Goal: Information Seeking & Learning: Learn about a topic

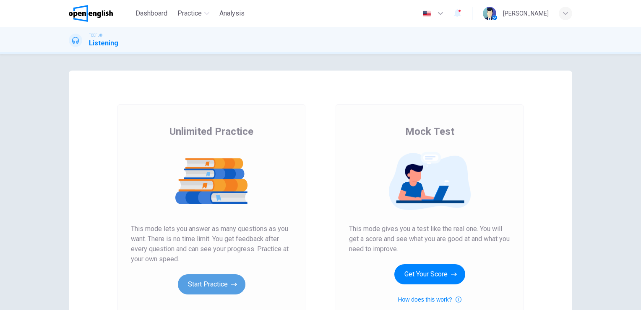
click at [227, 280] on button "Start Practice" at bounding box center [212, 284] width 68 height 20
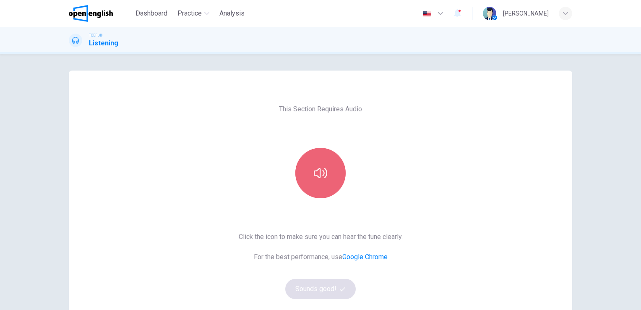
click at [314, 170] on icon "button" at bounding box center [320, 172] width 13 height 13
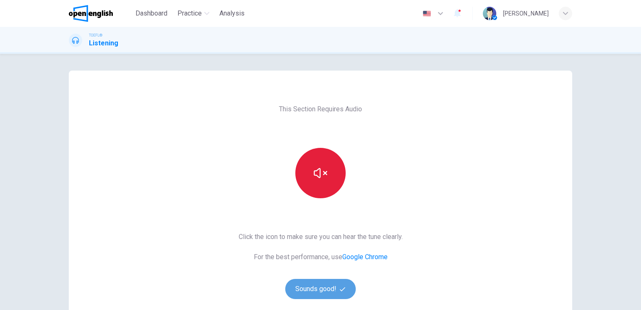
click at [316, 289] on button "Sounds good!" at bounding box center [320, 289] width 71 height 20
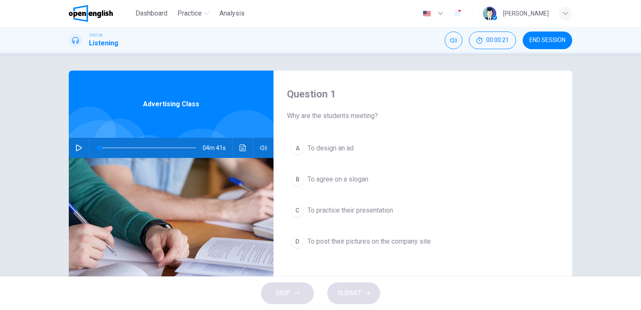
click at [76, 149] on icon "button" at bounding box center [79, 147] width 7 height 7
click at [240, 150] on icon "Click to see the audio transcription" at bounding box center [243, 147] width 7 height 7
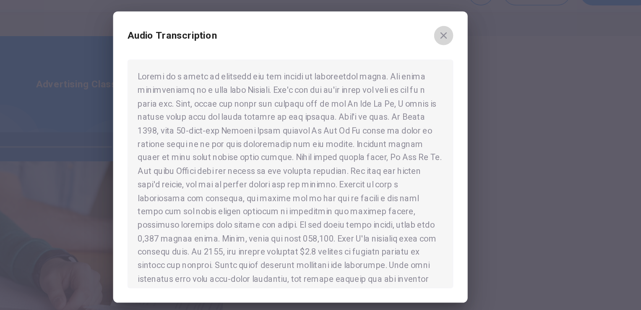
click at [428, 70] on icon "button" at bounding box center [427, 70] width 7 height 7
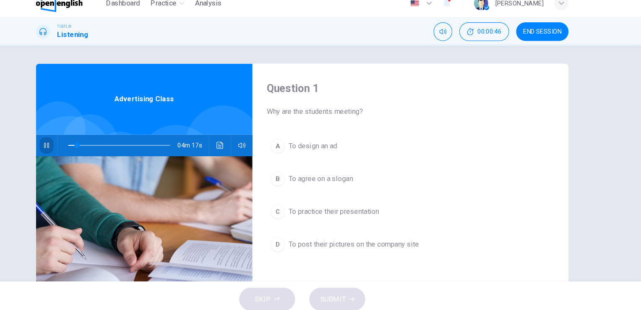
click at [76, 147] on icon "button" at bounding box center [79, 147] width 7 height 7
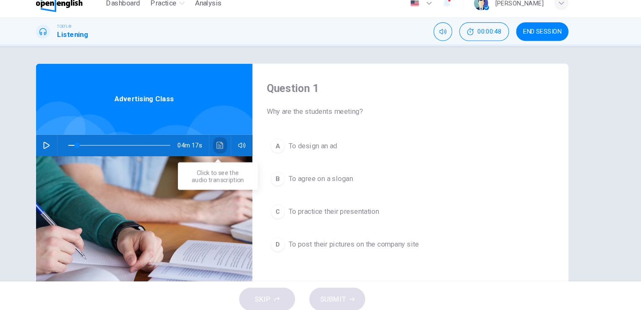
click at [240, 146] on icon "Click to see the audio transcription" at bounding box center [243, 147] width 6 height 7
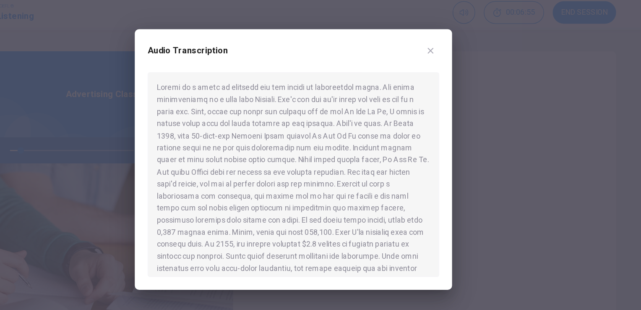
click at [294, 35] on div at bounding box center [320, 155] width 641 height 310
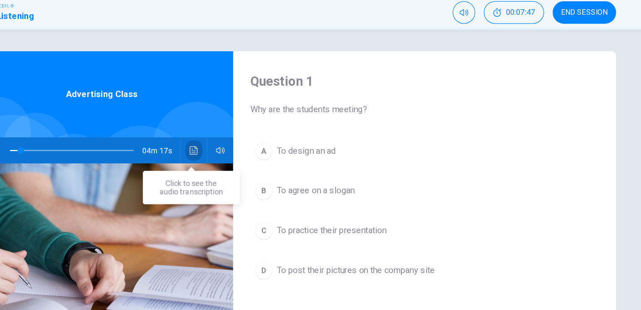
click at [240, 147] on icon "Click to see the audio transcription" at bounding box center [243, 147] width 7 height 7
type input "*"
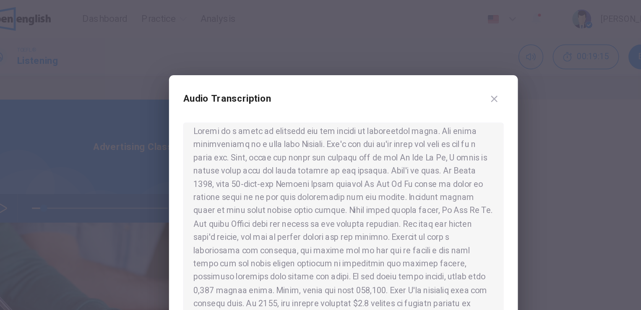
scroll to position [4, 0]
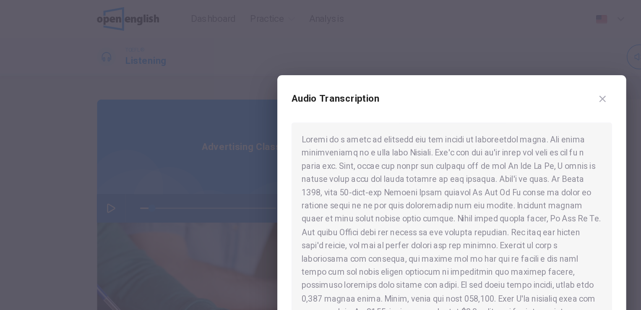
click at [406, 146] on div at bounding box center [320, 166] width 227 height 159
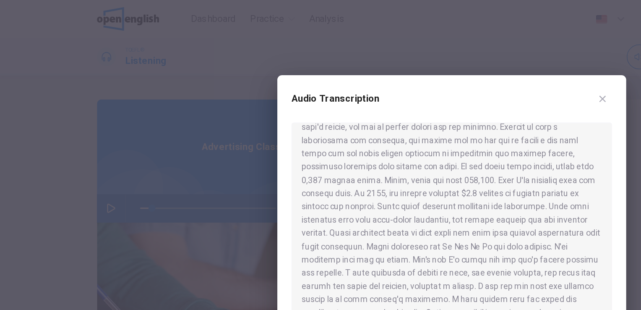
scroll to position [87, 0]
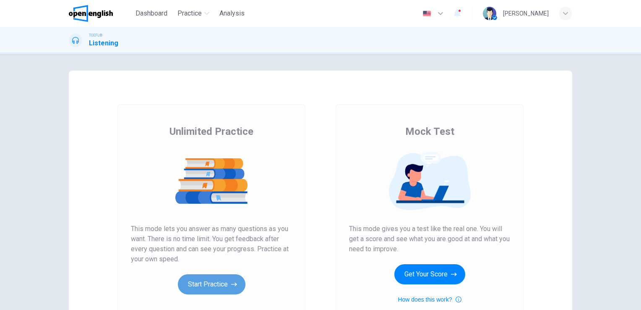
click at [215, 287] on button "Start Practice" at bounding box center [212, 284] width 68 height 20
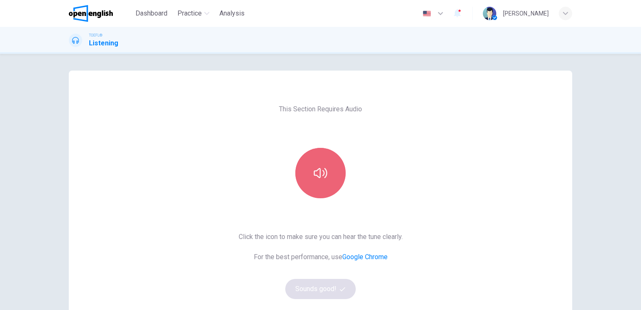
click at [313, 180] on button "button" at bounding box center [320, 173] width 50 height 50
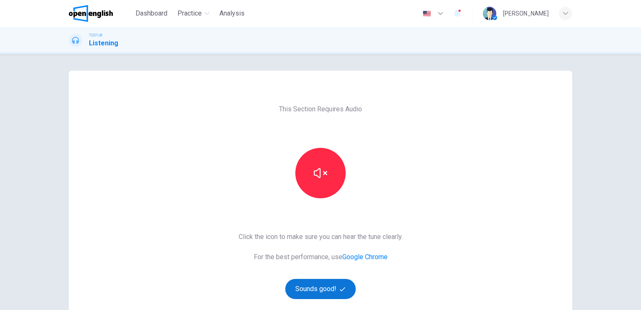
click at [315, 285] on button "Sounds good!" at bounding box center [320, 289] width 71 height 20
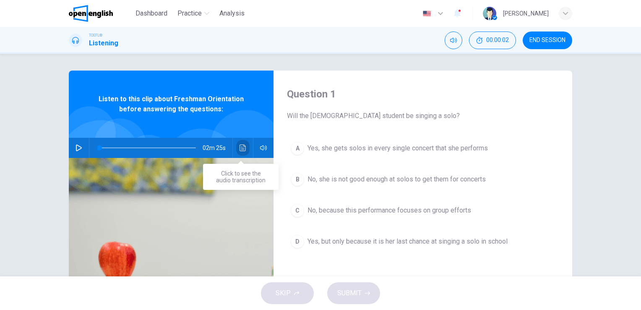
click at [240, 145] on icon "Click to see the audio transcription" at bounding box center [243, 147] width 7 height 7
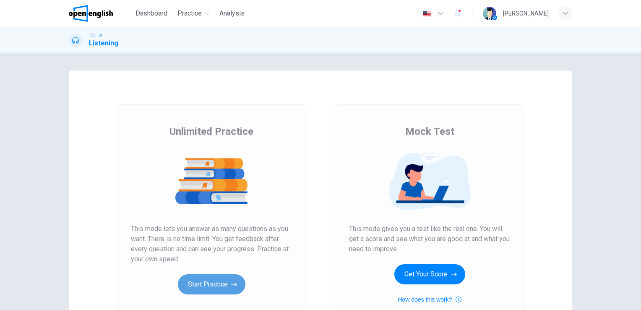
click at [218, 279] on button "Start Practice" at bounding box center [212, 284] width 68 height 20
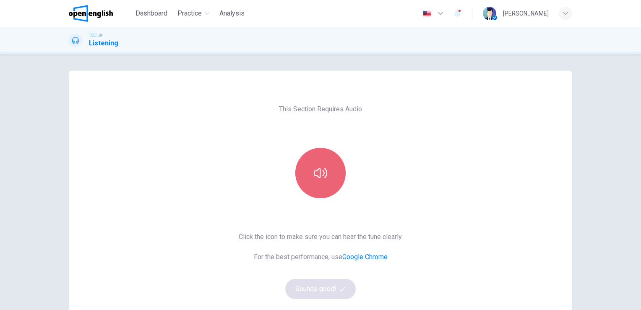
click at [310, 183] on button "button" at bounding box center [320, 173] width 50 height 50
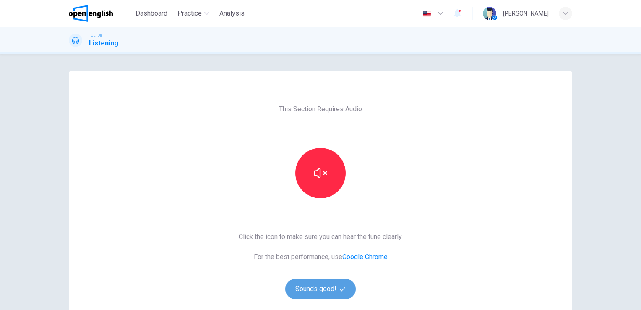
click at [316, 291] on button "Sounds good!" at bounding box center [320, 289] width 71 height 20
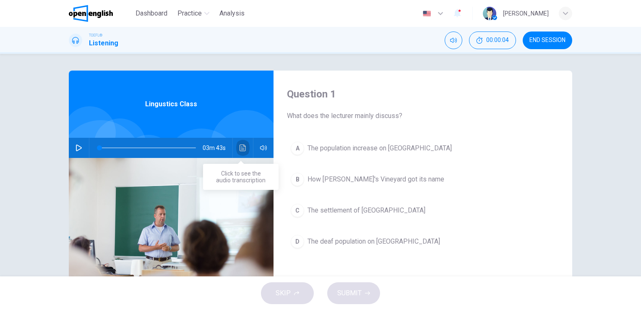
click at [240, 148] on icon "Click to see the audio transcription" at bounding box center [243, 147] width 6 height 7
